Goal: Contribute content

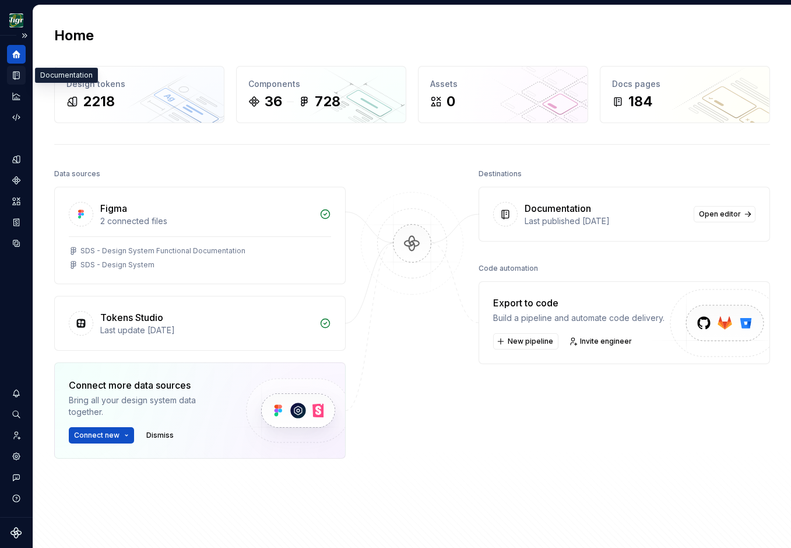
click at [12, 77] on icon "Documentation" at bounding box center [16, 75] width 10 height 10
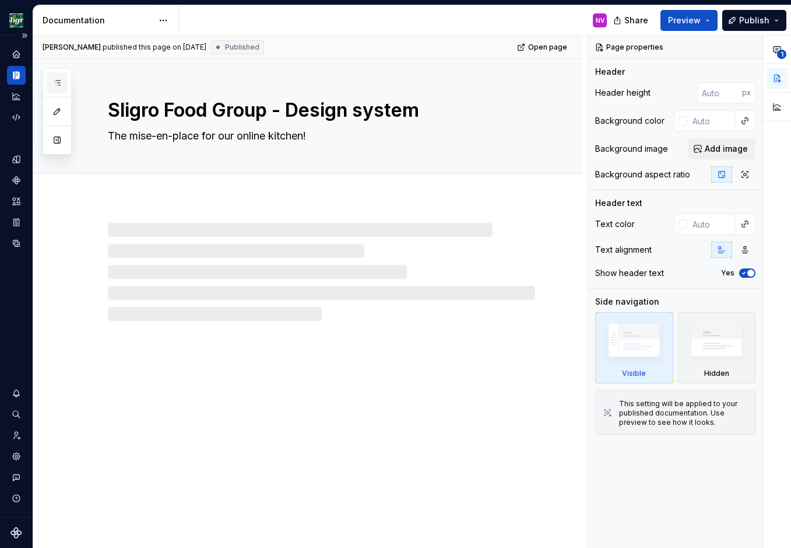
click at [55, 87] on icon "button" at bounding box center [56, 82] width 9 height 9
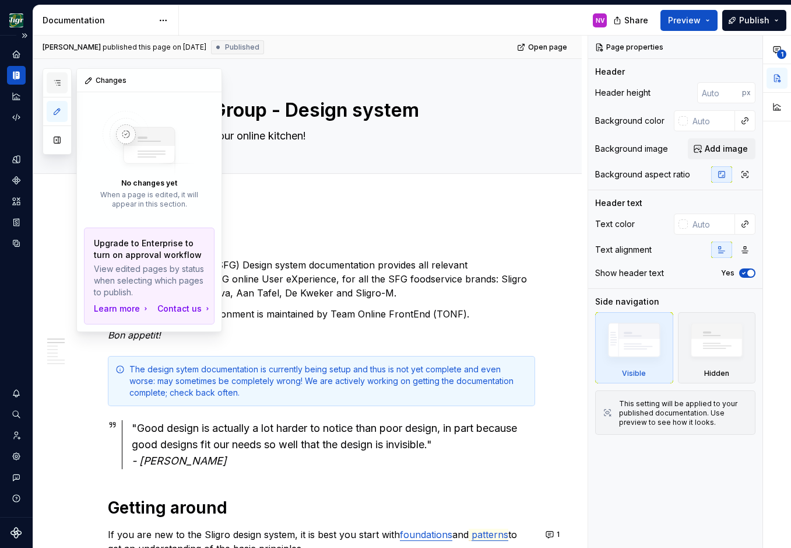
click at [54, 80] on icon "button" at bounding box center [56, 82] width 9 height 9
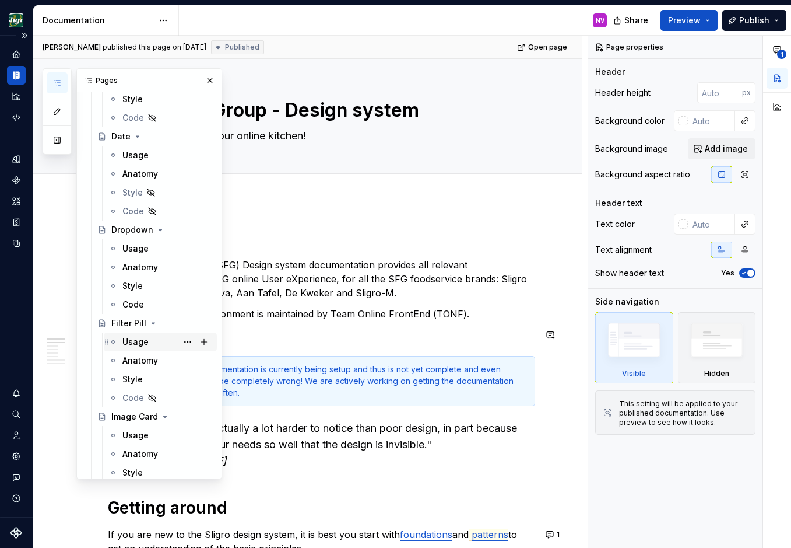
scroll to position [1102, 0]
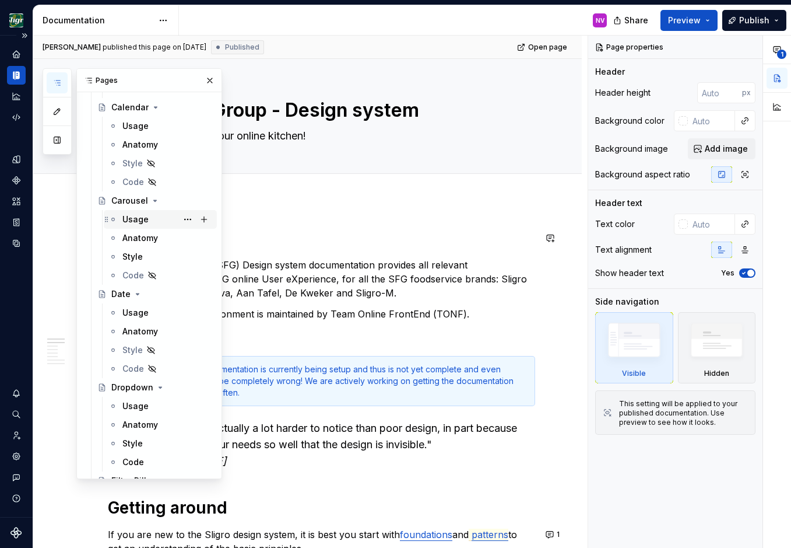
click at [130, 212] on div "Usage" at bounding box center [167, 219] width 90 height 16
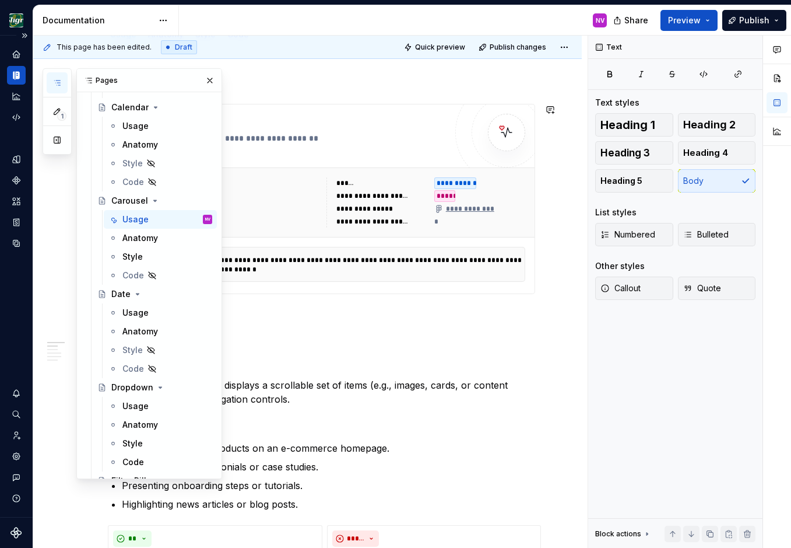
scroll to position [157, 0]
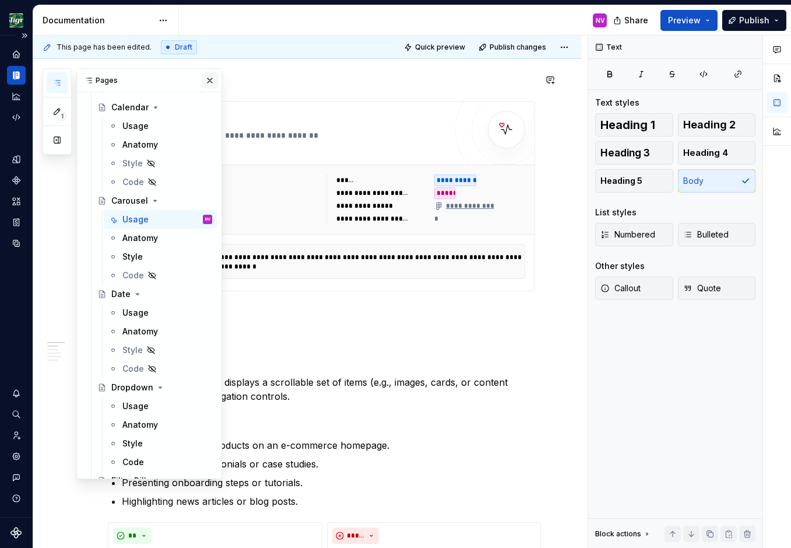
click at [207, 77] on button "button" at bounding box center [210, 80] width 16 height 16
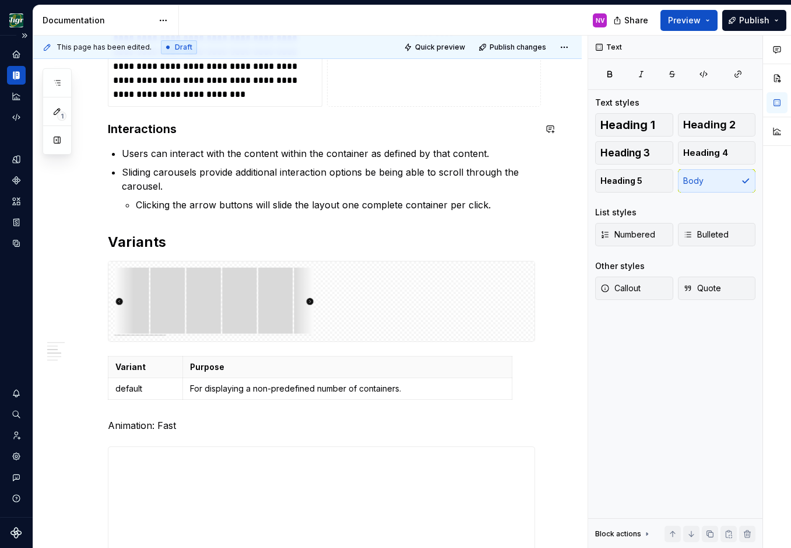
scroll to position [945, 0]
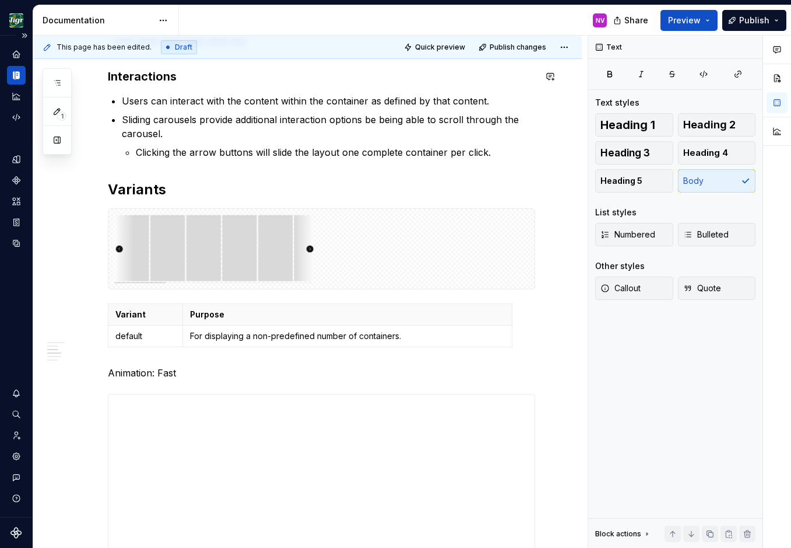
type textarea "*"
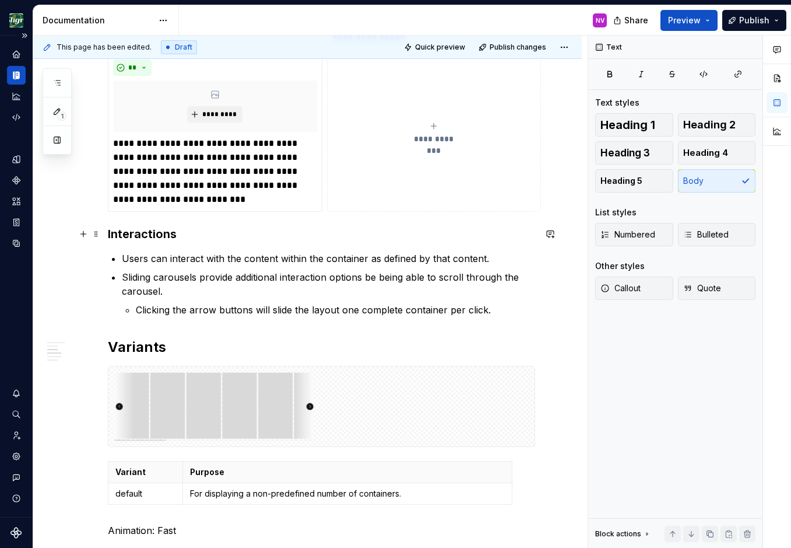
scroll to position [840, 0]
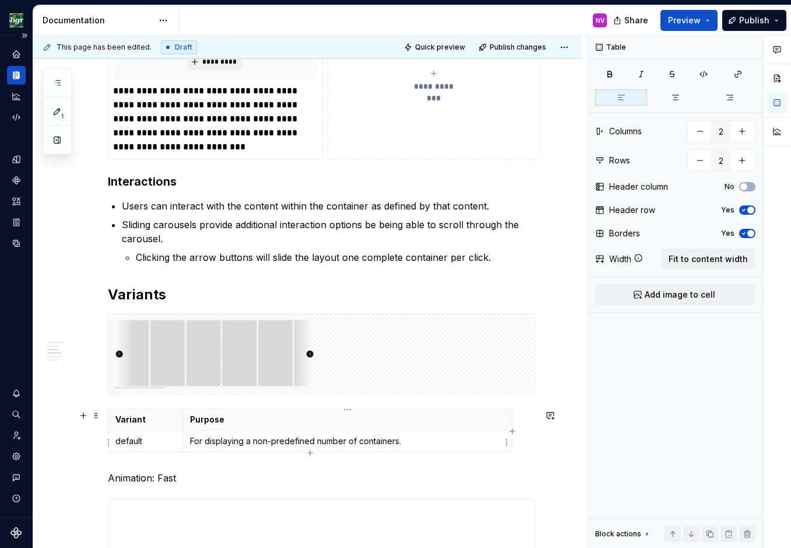
click at [410, 447] on p "For displaying a non-predefined number of containers." at bounding box center [347, 441] width 315 height 12
click at [485, 206] on p "Users can interact with the content within the container as defined by that con…" at bounding box center [328, 206] width 413 height 14
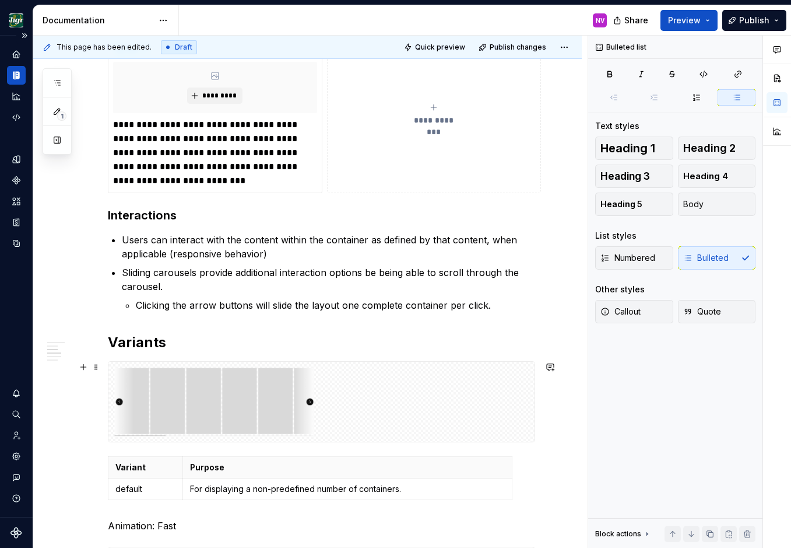
scroll to position [787, 0]
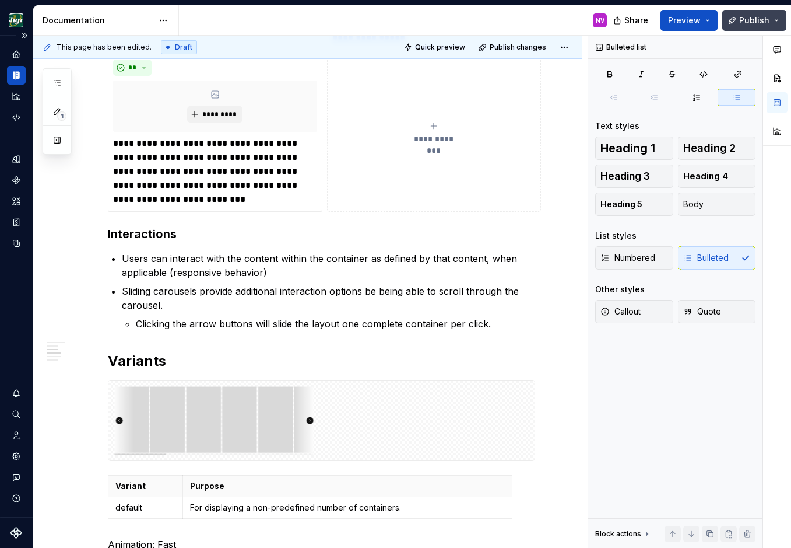
click at [744, 17] on span "Publish" at bounding box center [754, 21] width 30 height 12
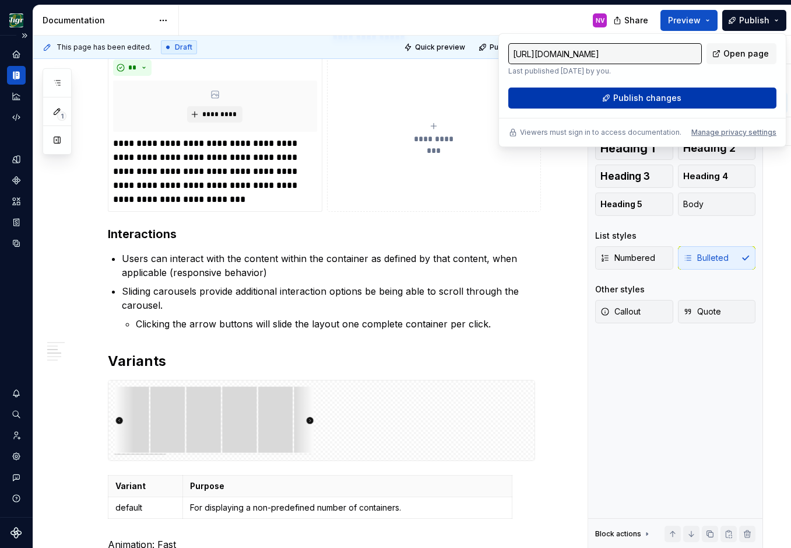
click at [657, 94] on span "Publish changes" at bounding box center [648, 98] width 68 height 12
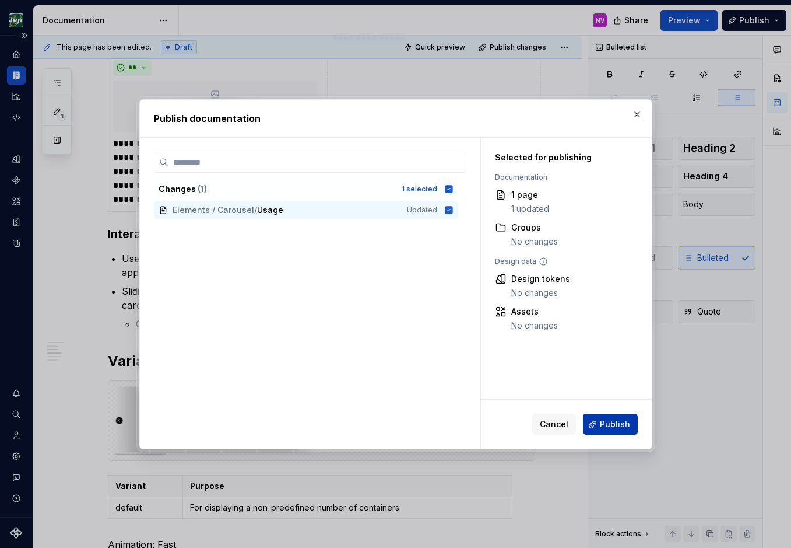
click at [614, 424] on span "Publish" at bounding box center [615, 424] width 30 height 12
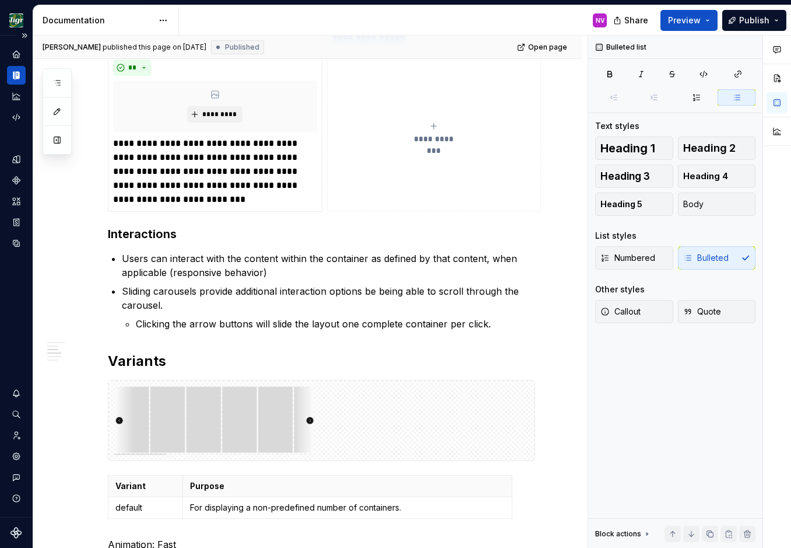
type textarea "*"
